Goal: Transaction & Acquisition: Register for event/course

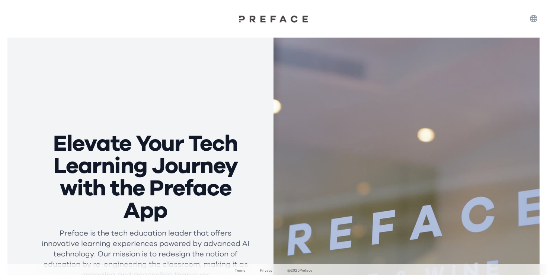
scroll to position [144, 0]
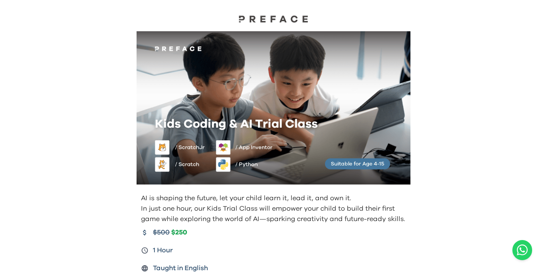
scroll to position [97, 0]
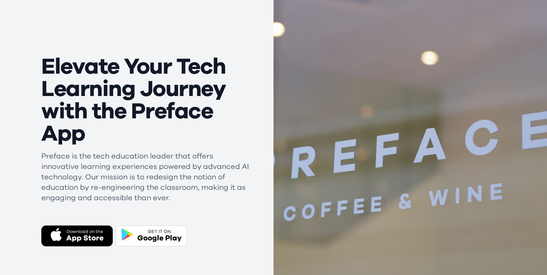
scroll to position [165, 0]
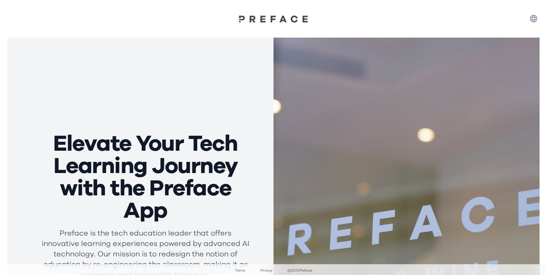
scroll to position [144, 0]
